Goal: Task Accomplishment & Management: Manage account settings

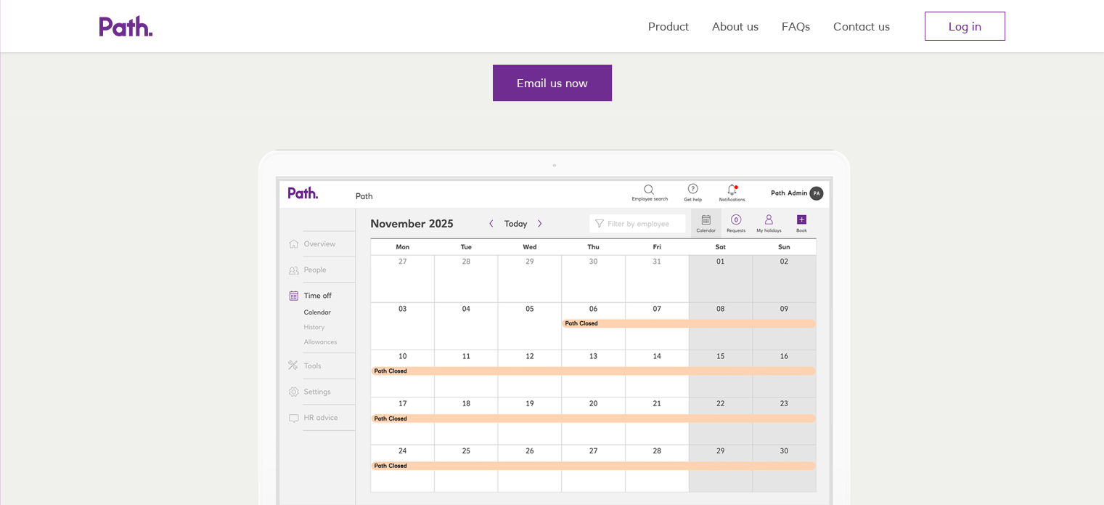
scroll to position [581, 0]
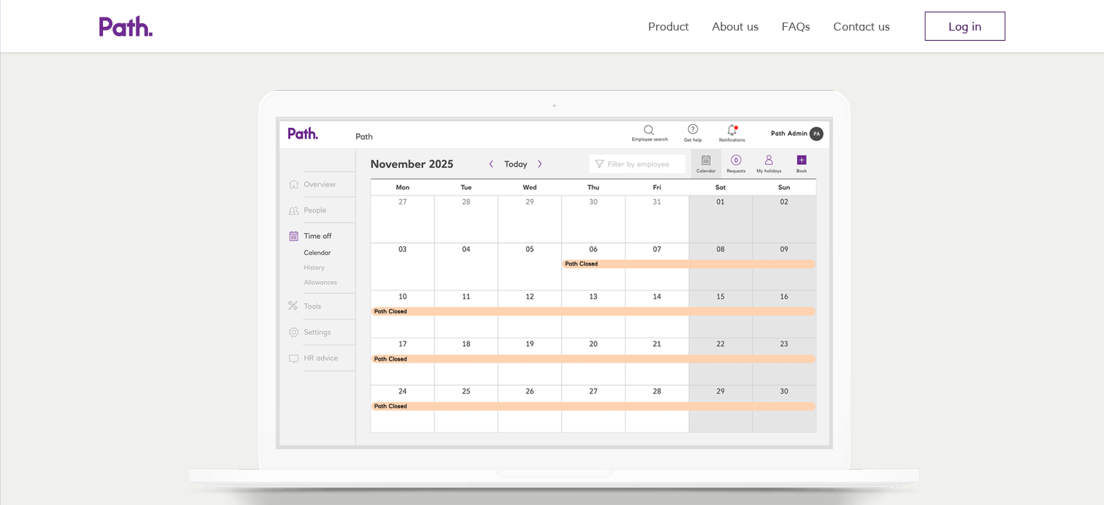
click at [973, 18] on link "Log in" at bounding box center [965, 26] width 81 height 29
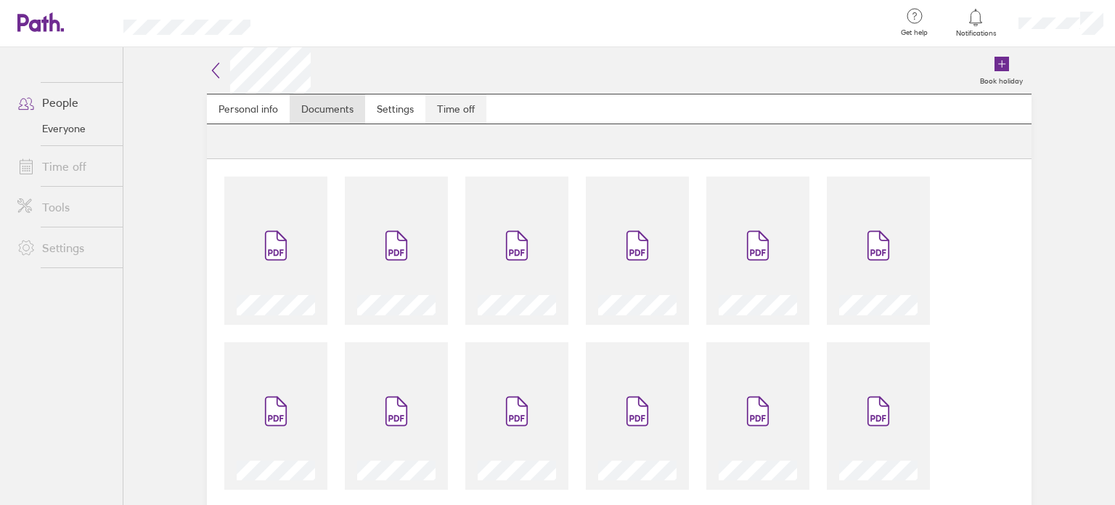
click at [435, 110] on link "Time off" at bounding box center [455, 108] width 61 height 29
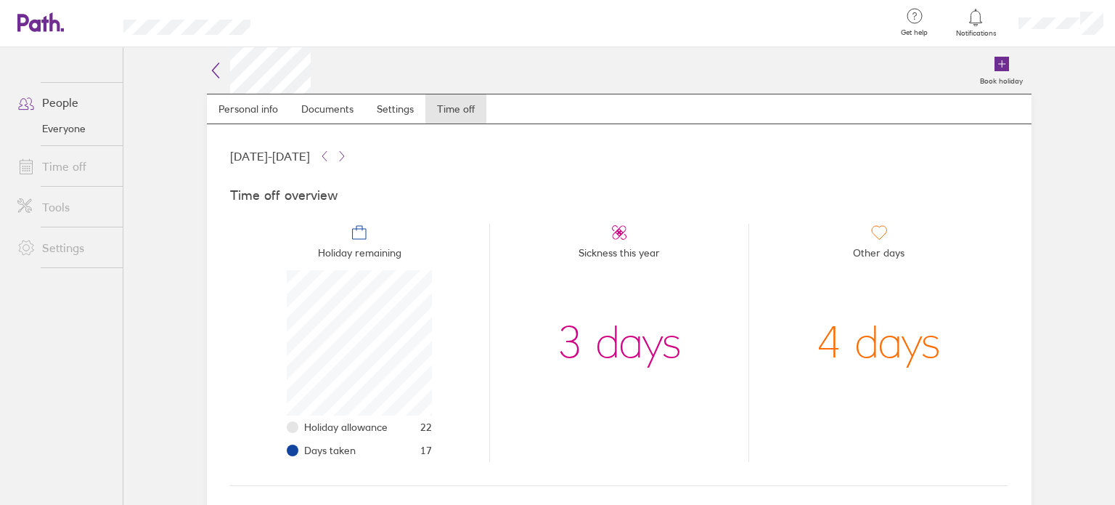
click at [68, 166] on link "Time off" at bounding box center [64, 166] width 117 height 29
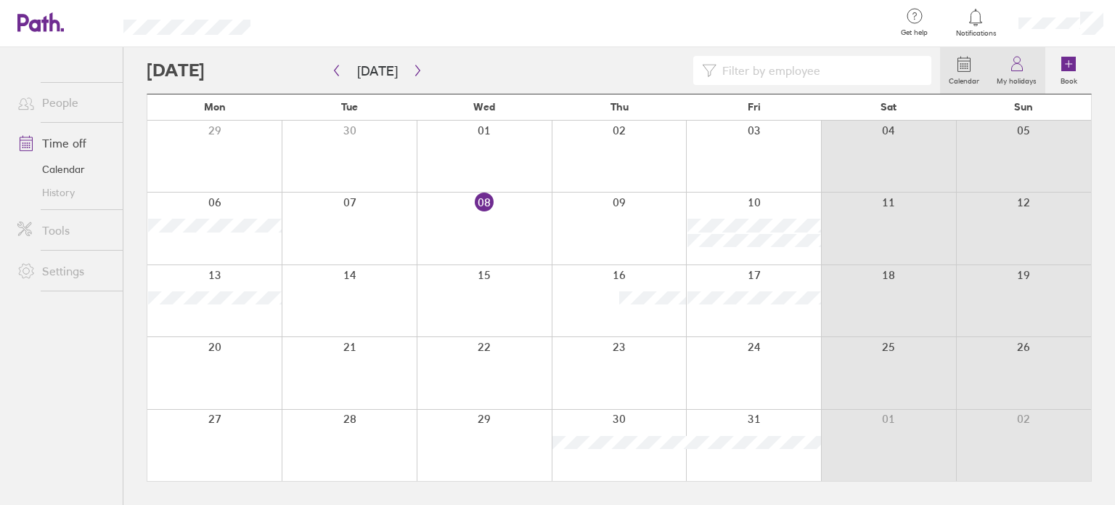
click at [1009, 78] on label "My holidays" at bounding box center [1016, 79] width 57 height 13
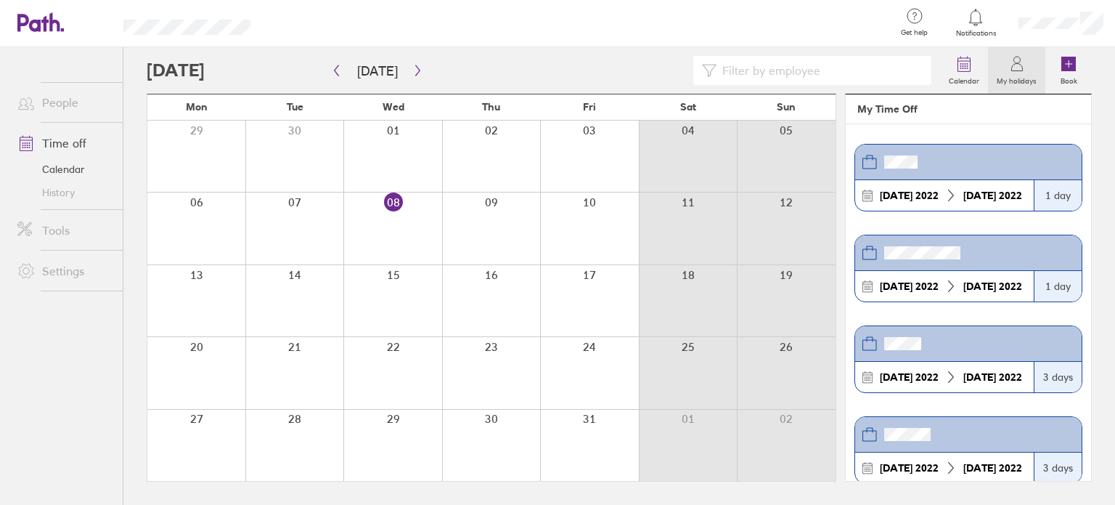
scroll to position [4362, 0]
